Goal: Task Accomplishment & Management: Use online tool/utility

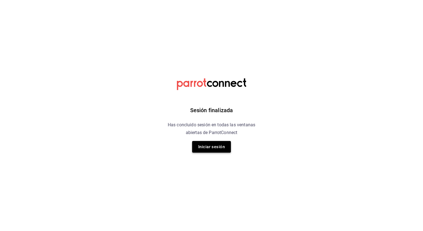
click at [210, 148] on button "Iniciar sesión" at bounding box center [211, 147] width 39 height 12
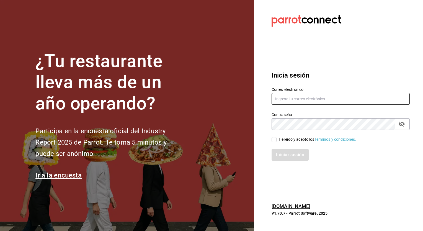
type input "guadalupe.reyes@grupocosteno.com"
click at [241, 139] on input "He leído y acepto los Términos y condiciones." at bounding box center [274, 139] width 5 height 5
checkbox input "true"
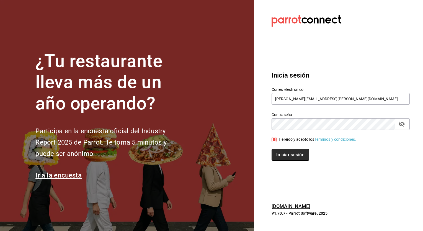
click at [241, 156] on button "Iniciar sesión" at bounding box center [291, 155] width 38 height 12
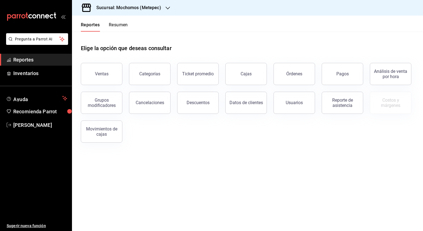
click at [216, 161] on main "Elige la opción que deseas consultar Ventas Categorías Ticket promedio Cajas Ór…" at bounding box center [247, 132] width 351 height 200
click at [101, 75] on div "Ventas" at bounding box center [102, 73] width 14 height 5
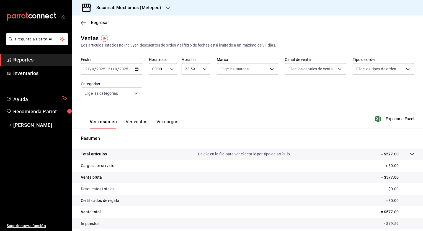
click at [135, 69] on \(Stroke\) "button" at bounding box center [136, 69] width 3 height 3
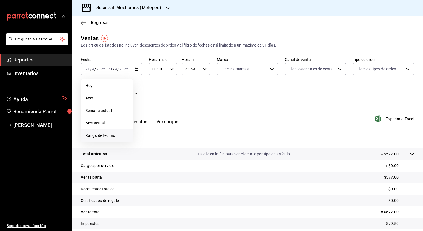
click at [97, 134] on span "Rango de fechas" at bounding box center [107, 136] width 43 height 6
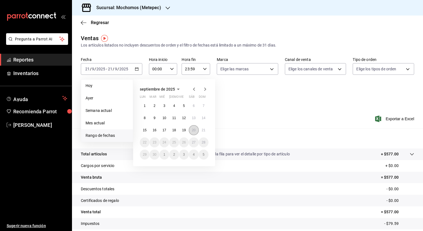
click at [193, 127] on button "20" at bounding box center [194, 130] width 10 height 10
click at [206, 131] on button "21" at bounding box center [204, 130] width 10 height 10
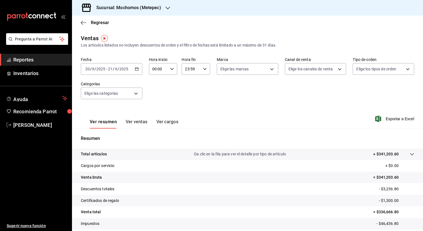
click at [167, 8] on icon "button" at bounding box center [168, 8] width 4 height 4
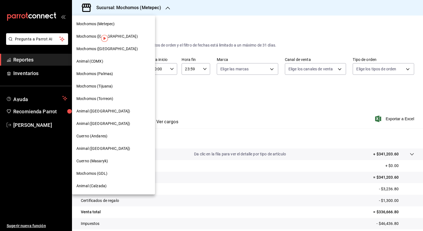
click at [102, 83] on div "Mochomos (Tijuana)" at bounding box center [113, 86] width 83 height 12
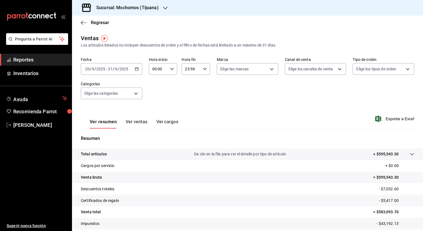
click at [236, 117] on div "Ver resumen Ver ventas Ver cargos Exportar a Excel" at bounding box center [247, 117] width 351 height 23
click at [171, 69] on \(Stroke\) "button" at bounding box center [171, 69] width 3 height 2
click at [158, 108] on button "02" at bounding box center [155, 109] width 12 height 11
type input "02:00"
click at [225, 112] on div at bounding box center [211, 115] width 423 height 231
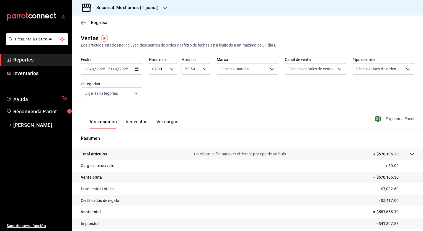
click at [389, 118] on span "Exportar a Excel" at bounding box center [396, 119] width 38 height 7
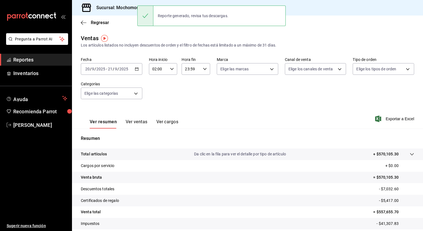
click at [54, 62] on span "Reportes" at bounding box center [40, 59] width 54 height 7
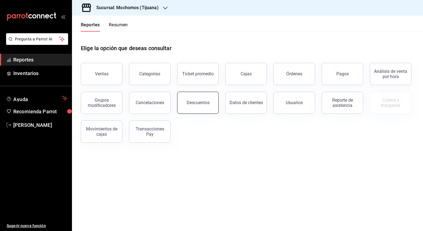
click at [207, 105] on div "Descuentos" at bounding box center [198, 102] width 23 height 5
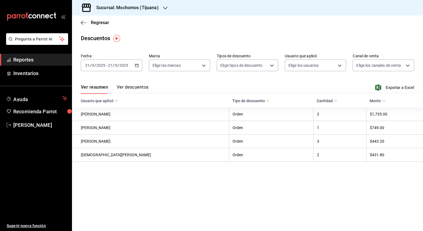
click at [127, 65] on input "2025" at bounding box center [123, 65] width 9 height 4
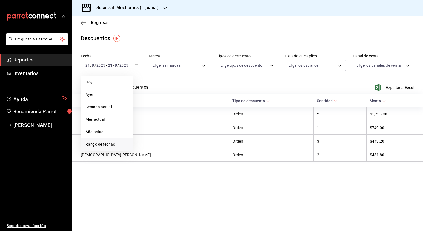
click at [103, 147] on span "Rango de fechas" at bounding box center [107, 145] width 43 height 6
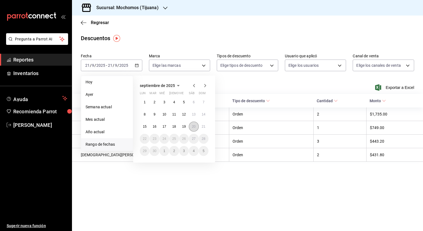
click at [196, 127] on button "20" at bounding box center [194, 127] width 10 height 10
click at [202, 127] on abbr "21" at bounding box center [204, 127] width 4 height 4
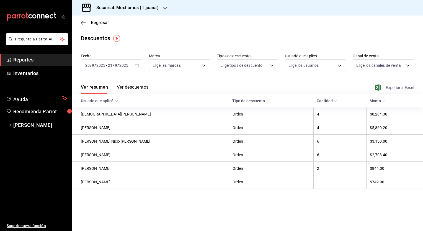
click at [392, 87] on span "Exportar a Excel" at bounding box center [396, 87] width 38 height 7
